Goal: Task Accomplishment & Management: Use online tool/utility

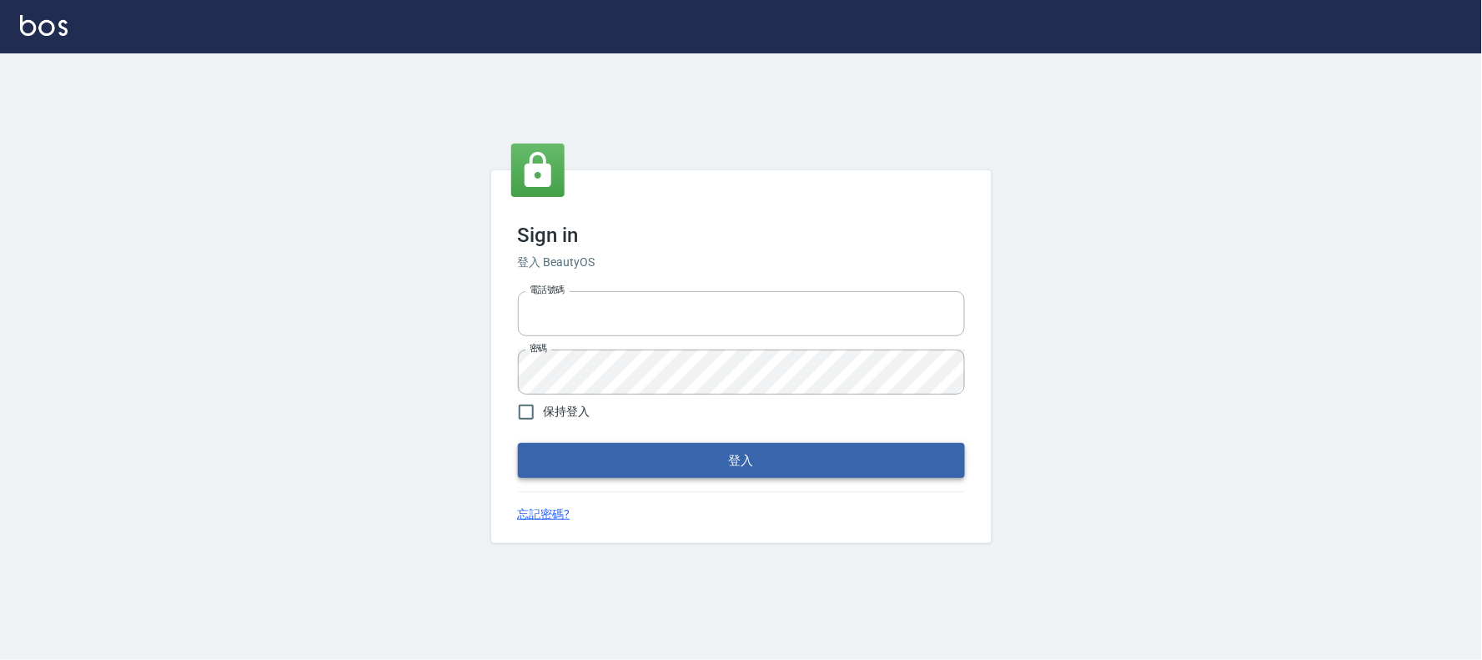
type input "032805930"
click at [620, 473] on button "登入" at bounding box center [741, 460] width 447 height 35
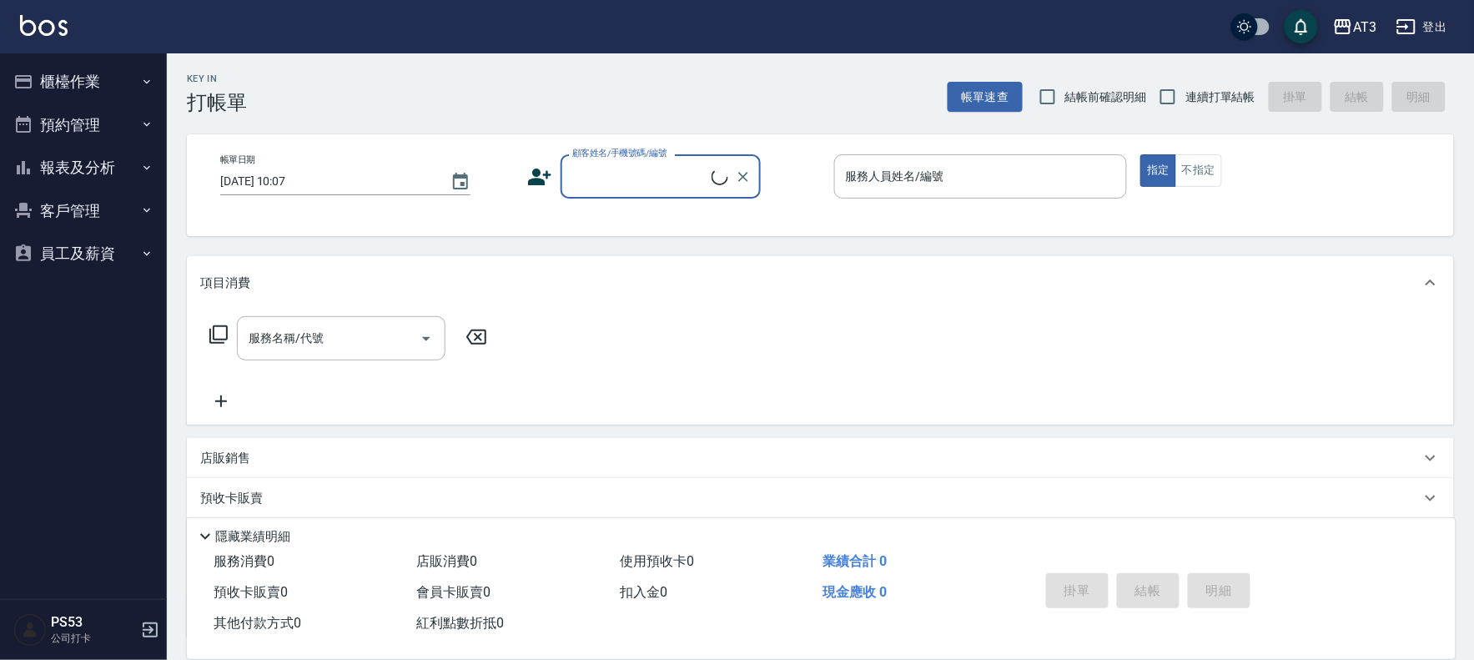
click at [57, 88] on button "櫃檯作業" at bounding box center [83, 81] width 153 height 43
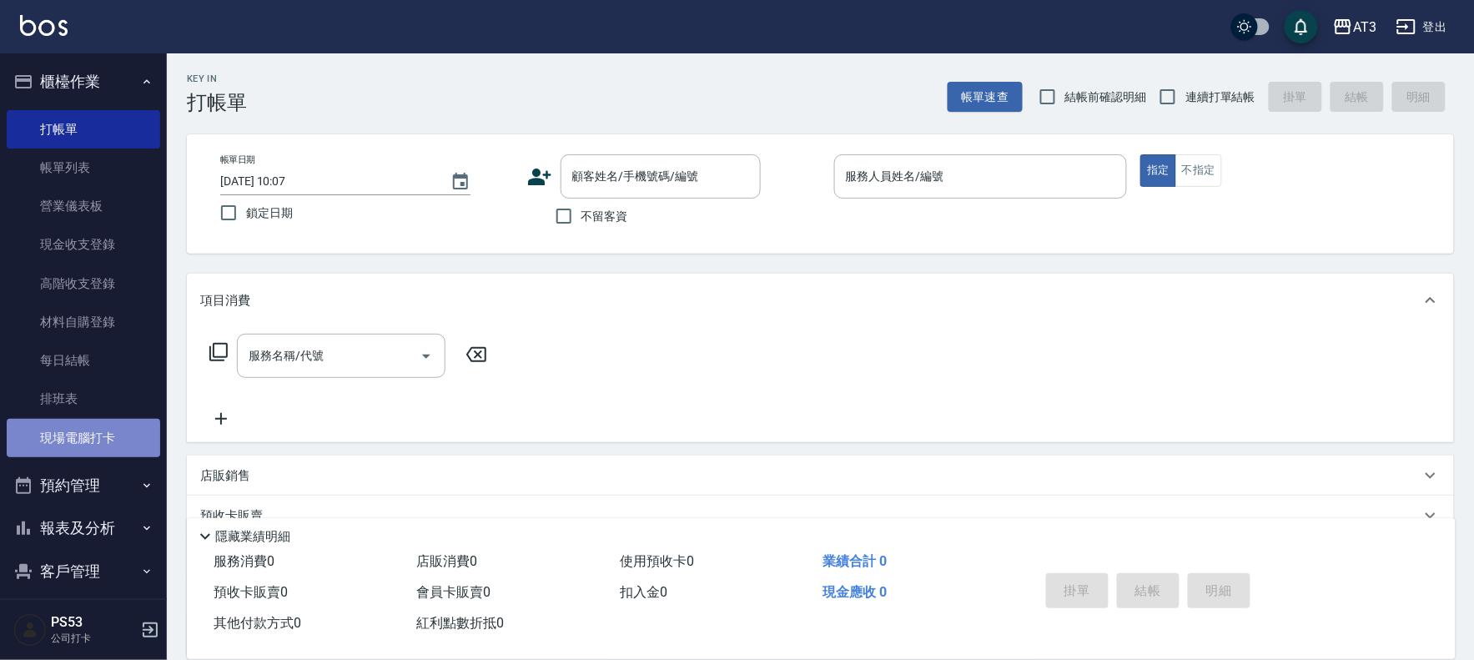
click at [85, 422] on link "現場電腦打卡" at bounding box center [83, 438] width 153 height 38
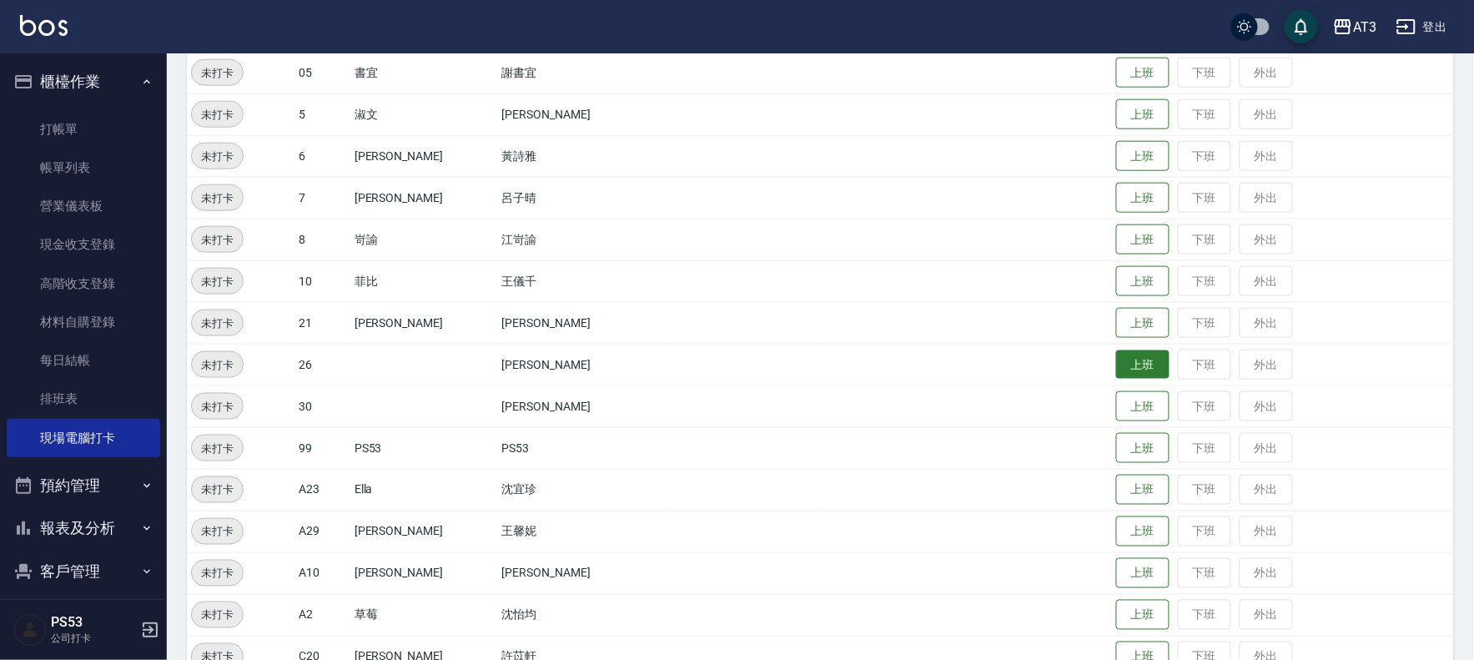
scroll to position [547, 0]
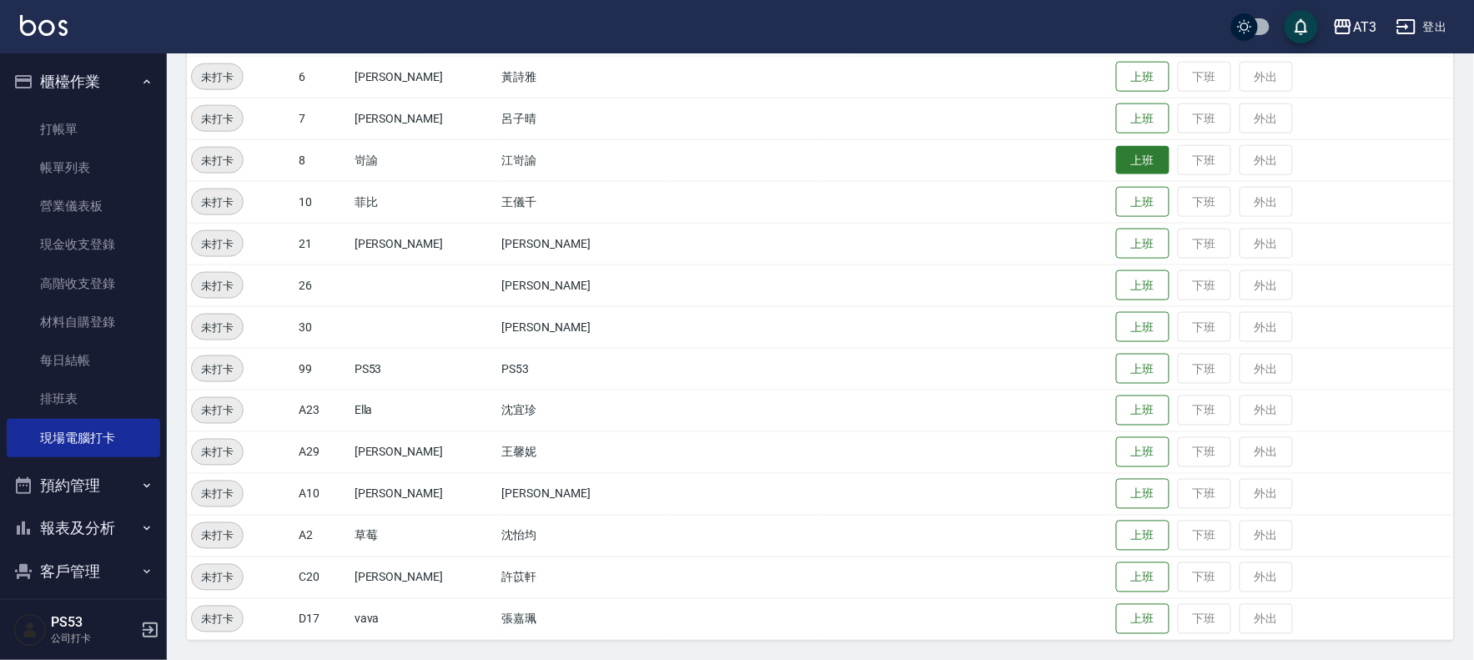
click at [1116, 161] on button "上班" at bounding box center [1142, 160] width 53 height 29
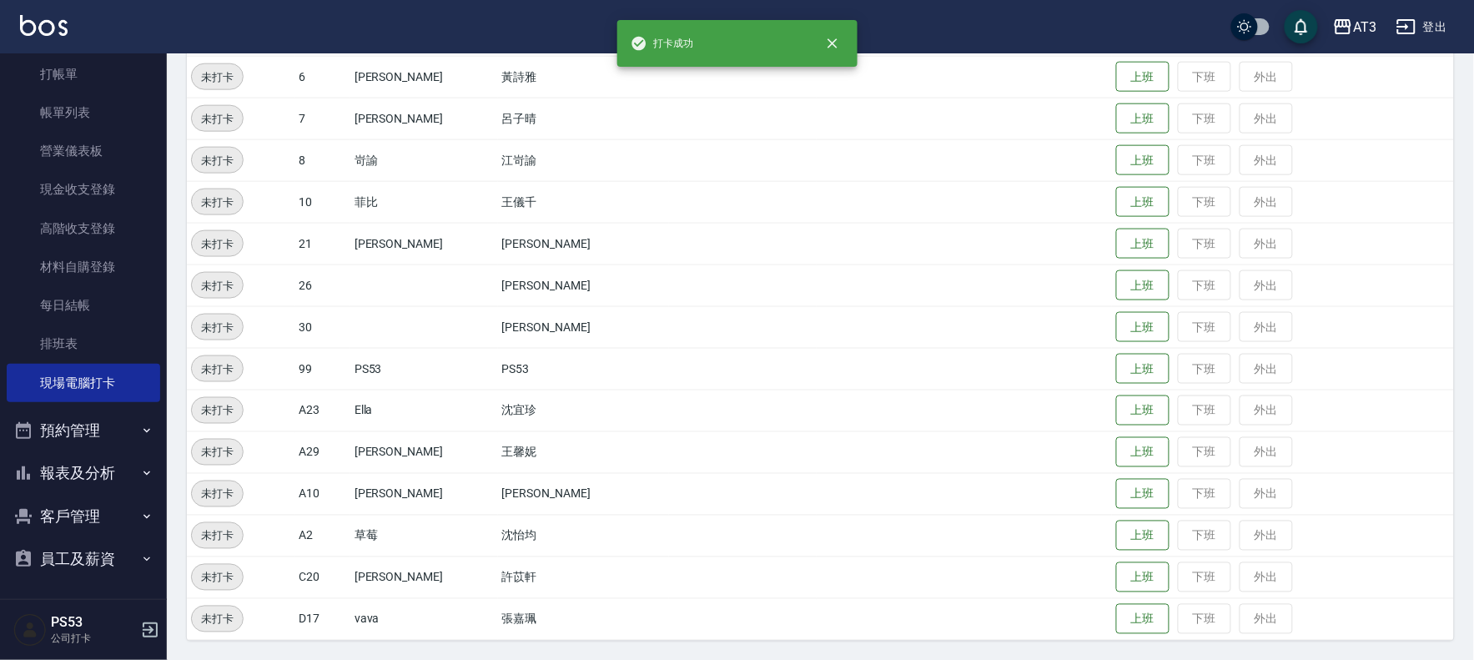
click at [60, 465] on button "報表及分析" at bounding box center [83, 472] width 153 height 43
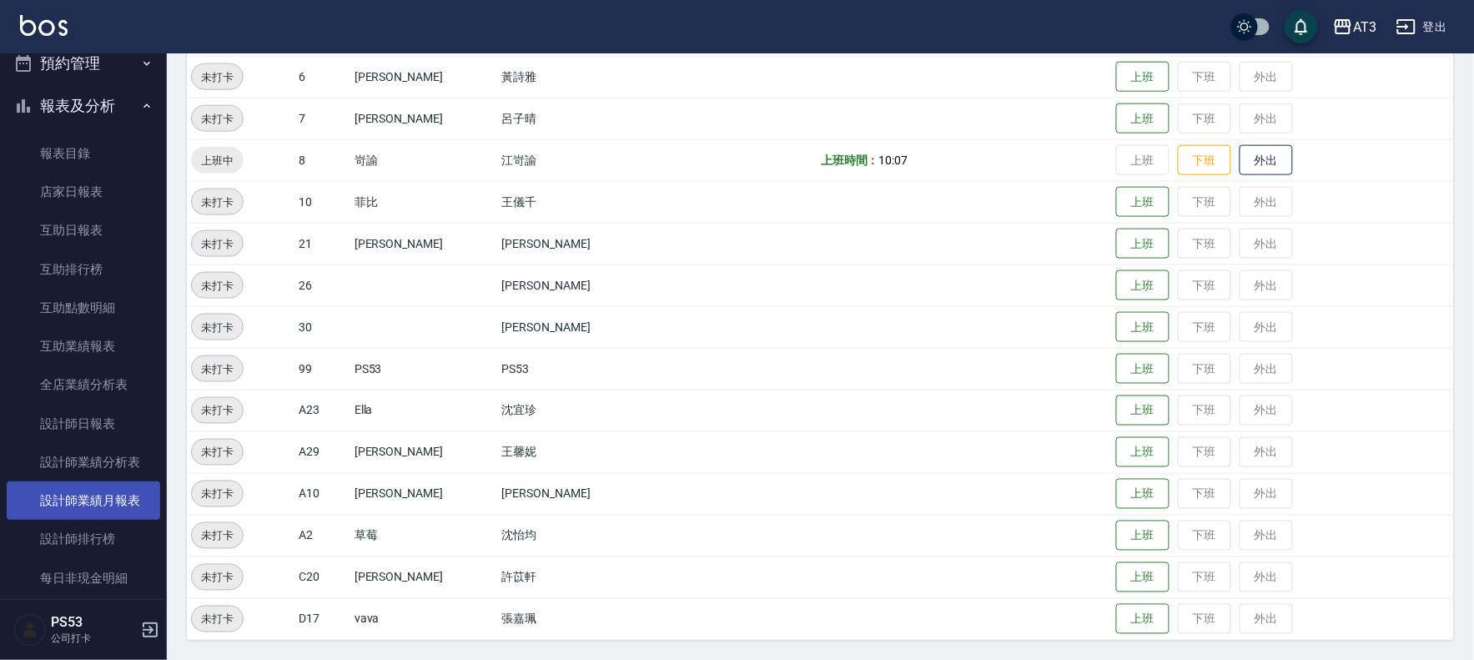
scroll to position [426, 0]
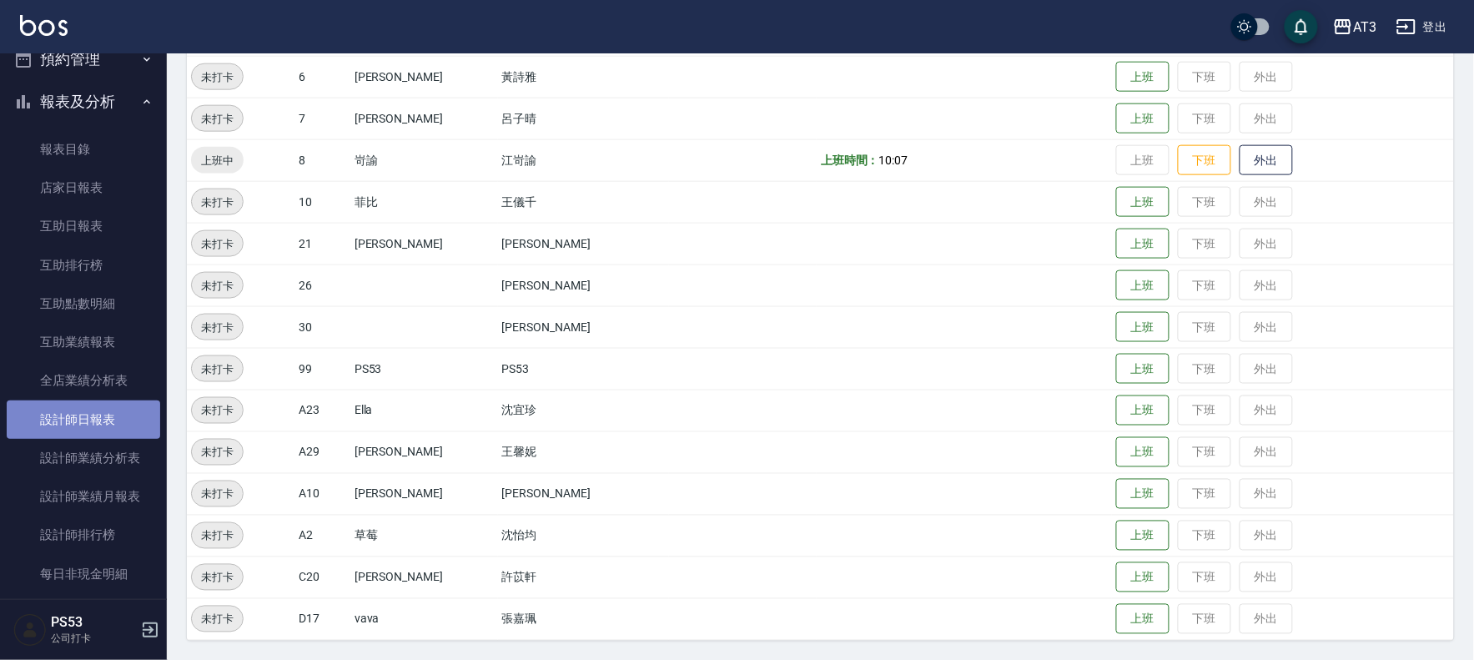
click at [96, 414] on link "設計師日報表" at bounding box center [83, 419] width 153 height 38
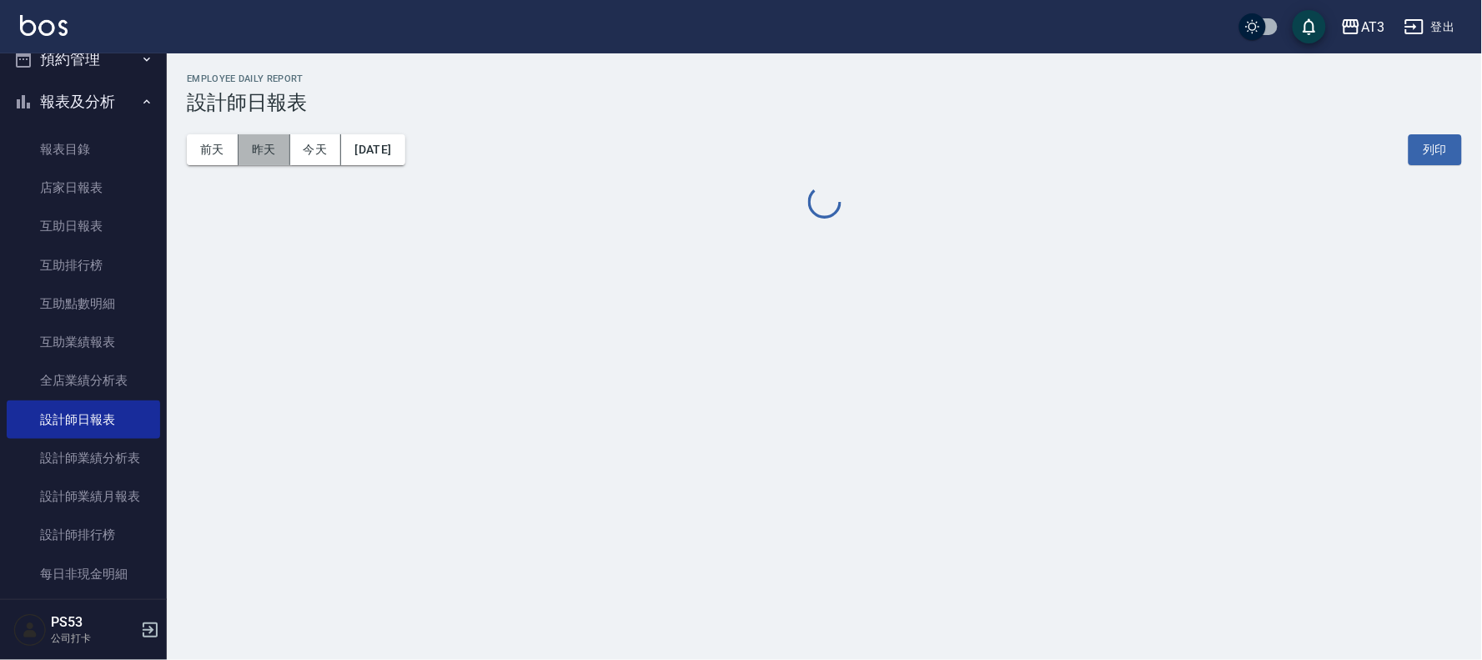
click at [263, 148] on button "昨天" at bounding box center [265, 149] width 52 height 31
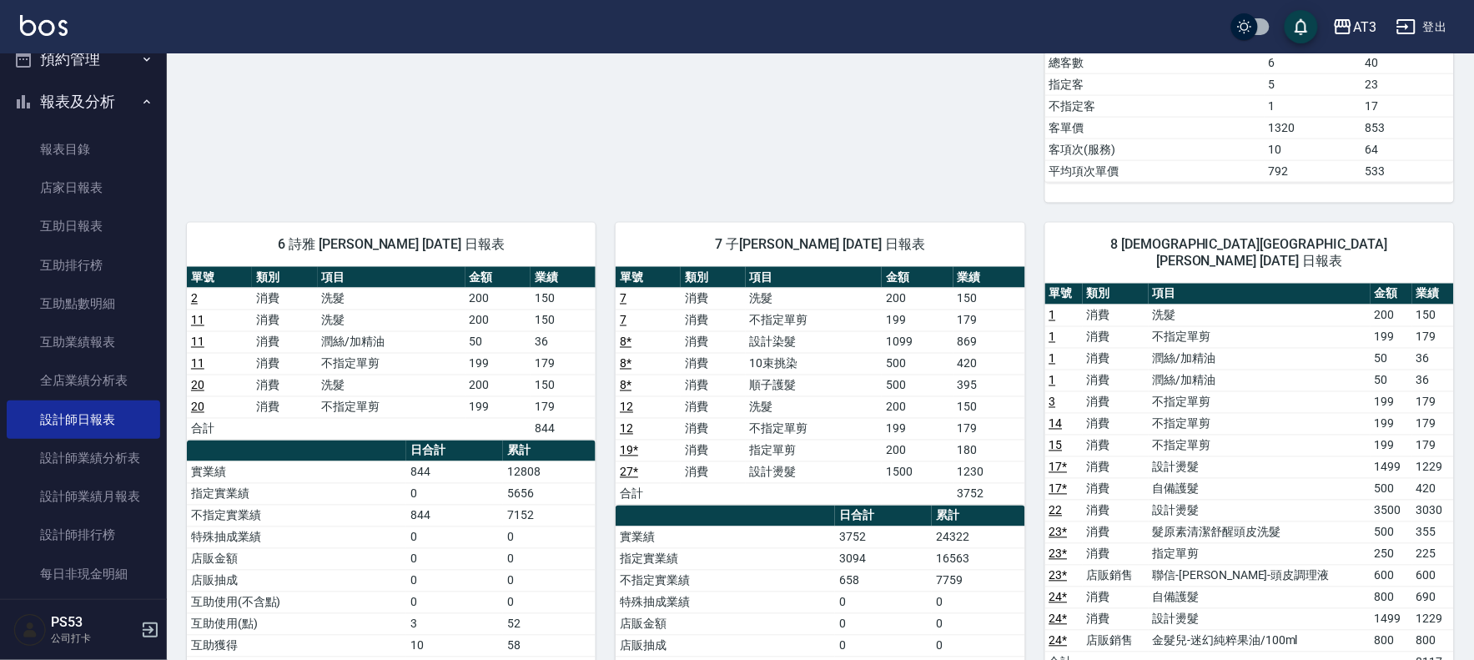
scroll to position [648, 0]
